Goal: Task Accomplishment & Management: Use online tool/utility

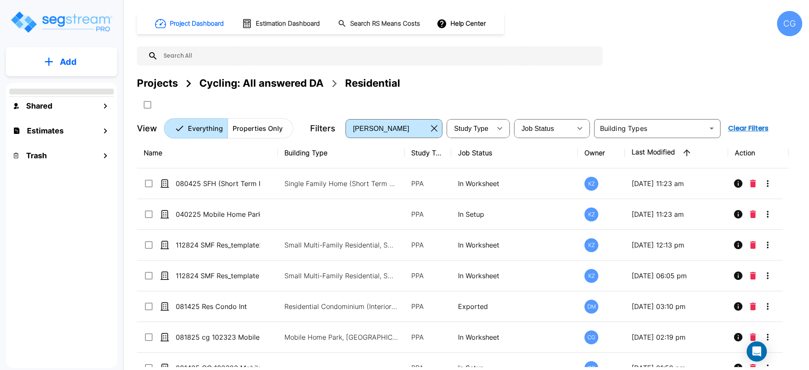
click at [784, 21] on div "CG" at bounding box center [789, 23] width 25 height 25
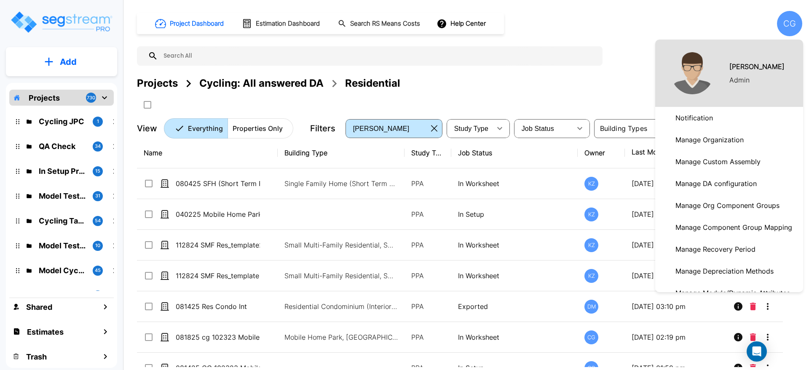
click at [784, 30] on div at bounding box center [404, 185] width 809 height 370
click at [783, 27] on div at bounding box center [404, 185] width 809 height 370
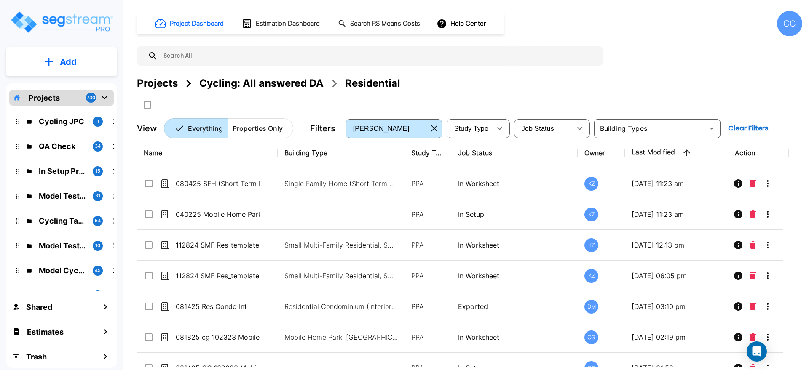
click at [783, 27] on div "CG" at bounding box center [789, 23] width 25 height 25
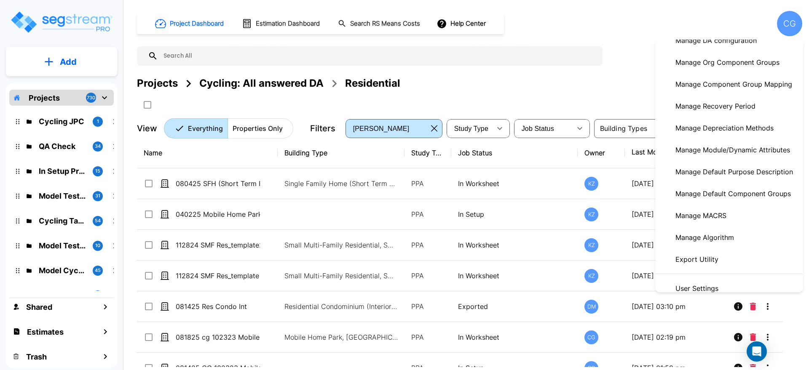
scroll to position [158, 0]
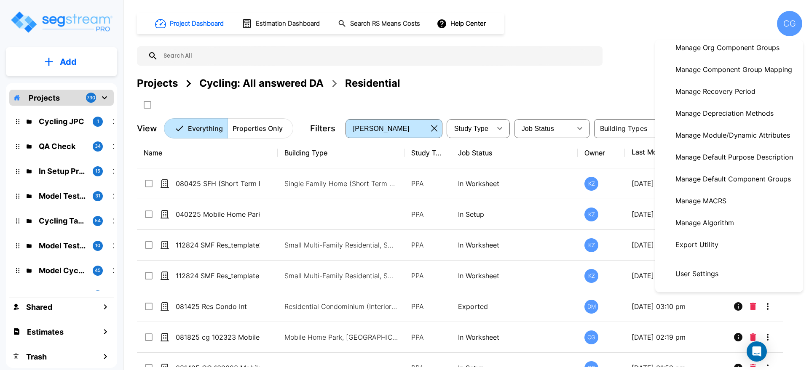
click at [719, 217] on p "Manage Algorithm" at bounding box center [704, 223] width 65 height 17
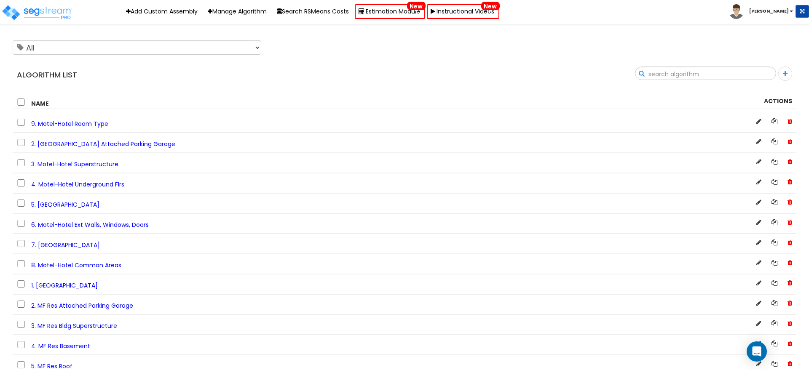
click at [755, 72] on input "text" at bounding box center [706, 74] width 140 height 14
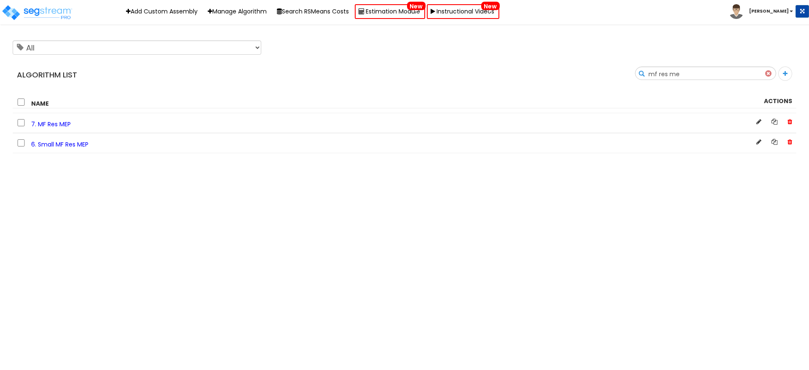
drag, startPoint x: 728, startPoint y: 73, endPoint x: 654, endPoint y: 70, distance: 74.7
click at [654, 70] on div "Search mf res me" at bounding box center [604, 77] width 398 height 20
click at [697, 76] on input "mf res me" at bounding box center [706, 74] width 140 height 14
drag, startPoint x: 698, startPoint y: 75, endPoint x: 680, endPoint y: 73, distance: 17.5
click at [680, 73] on input "mf res me" at bounding box center [706, 74] width 140 height 14
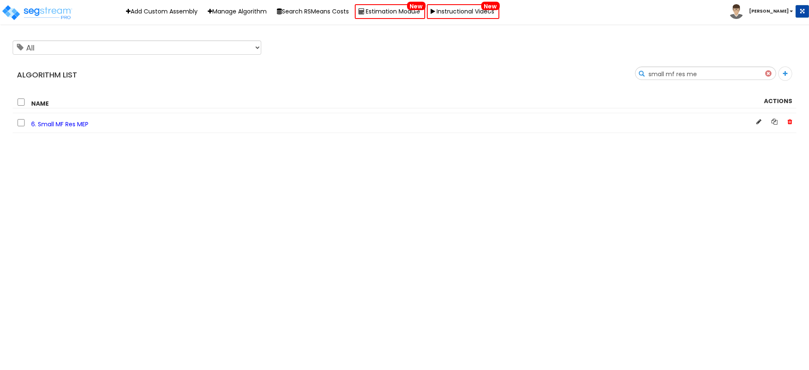
type input "small mf res me"
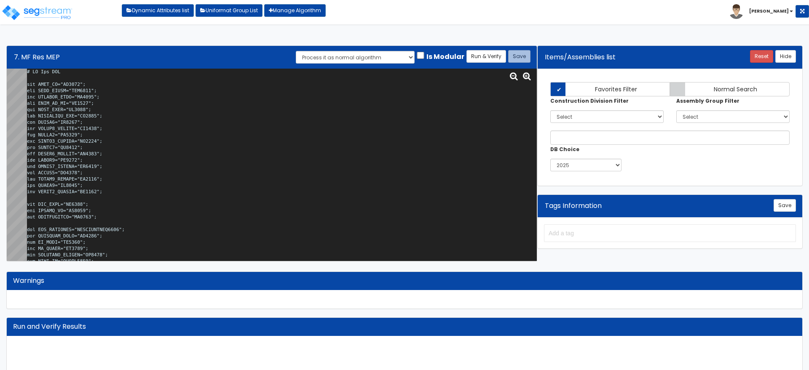
click at [237, 171] on textarea at bounding box center [282, 165] width 510 height 193
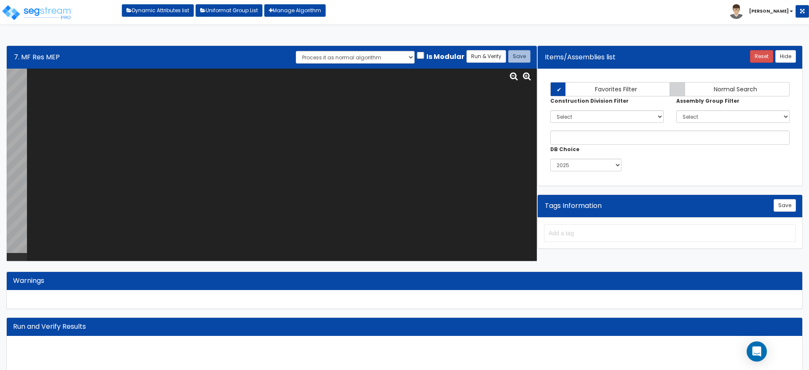
click at [332, 130] on textarea at bounding box center [282, 165] width 510 height 193
paste textarea "# MF Res MEP var BLDG_HT="BU0007"; var BLDG_LNGTH="MBL0000"; var BLDGFLR_CNFG="…"
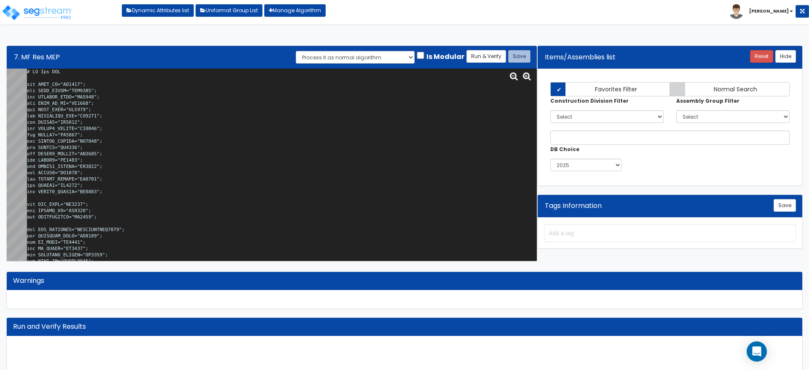
scroll to position [21171, 0]
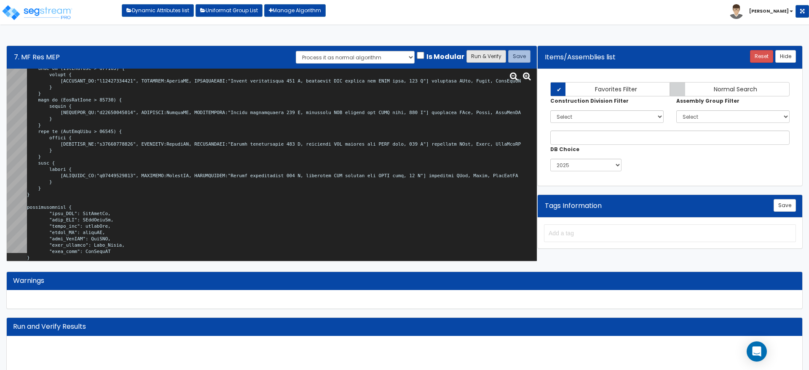
type textarea "# MF Res MEP var BLDG_HT="BU0007"; var BLDG_LNGTH="MBL0000"; var BLDGFLR_CNFG="…"
click at [472, 53] on button "Run & Verify" at bounding box center [487, 56] width 40 height 13
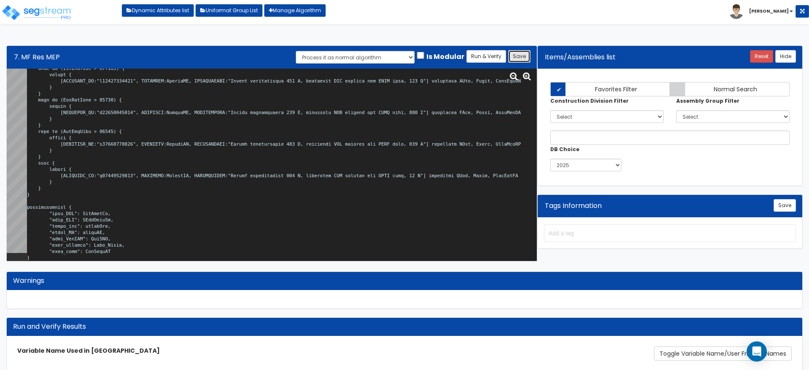
click at [521, 59] on button "Save" at bounding box center [519, 56] width 22 height 13
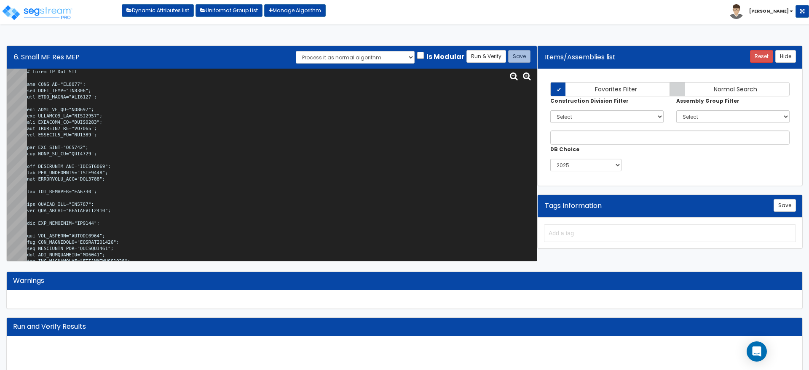
click at [279, 110] on textarea at bounding box center [282, 165] width 510 height 193
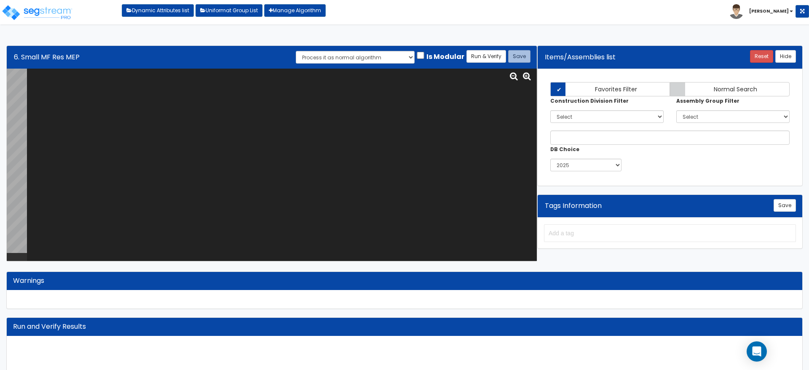
click at [165, 114] on textarea at bounding box center [282, 165] width 510 height 193
paste textarea "# Small MF Res MEP var BLDG_HT="WH0018"; var BLDG_STRY="NU0054"; var BLDG_LNGTH…"
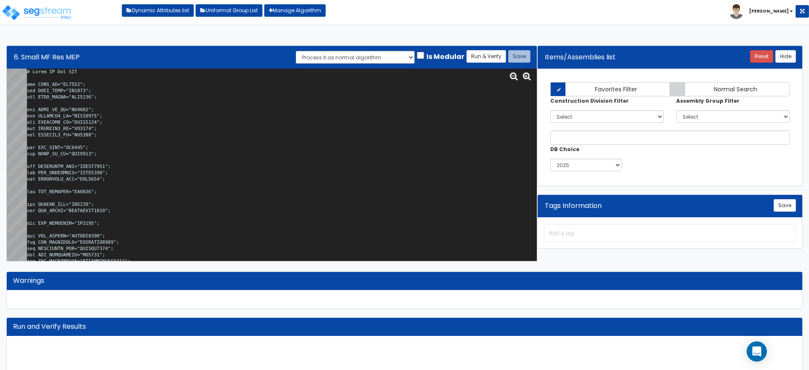
scroll to position [13717, 0]
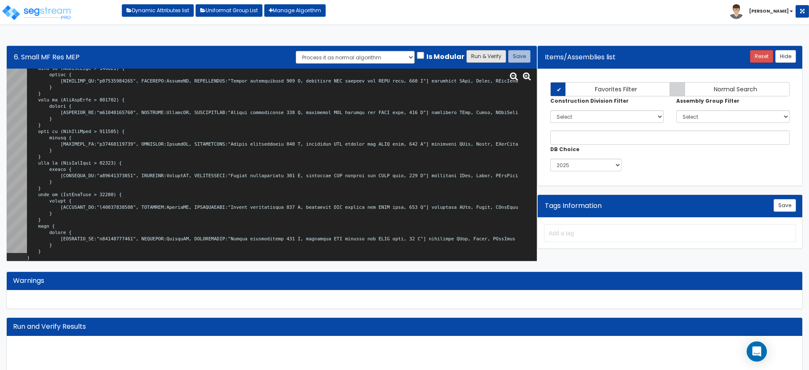
type textarea "# Small MF Res MEP var BLDG_HT="WH0018"; var BLDG_STRY="NU0054"; var BLDG_LNGTH…"
click at [483, 52] on button "Run & Verify" at bounding box center [487, 56] width 40 height 13
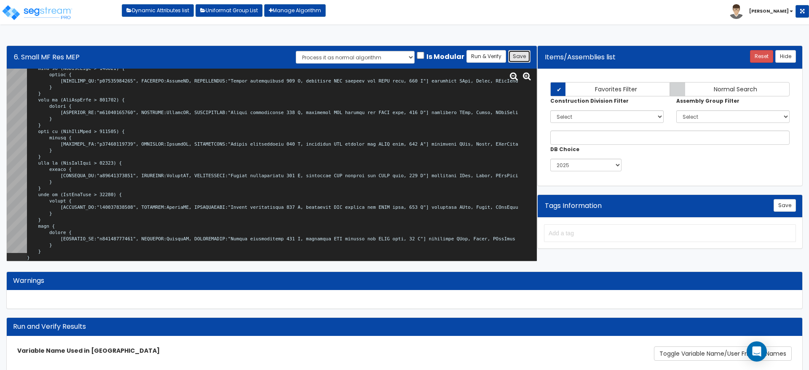
click at [521, 54] on button "Save" at bounding box center [519, 56] width 22 height 13
